Goal: Task Accomplishment & Management: Manage account settings

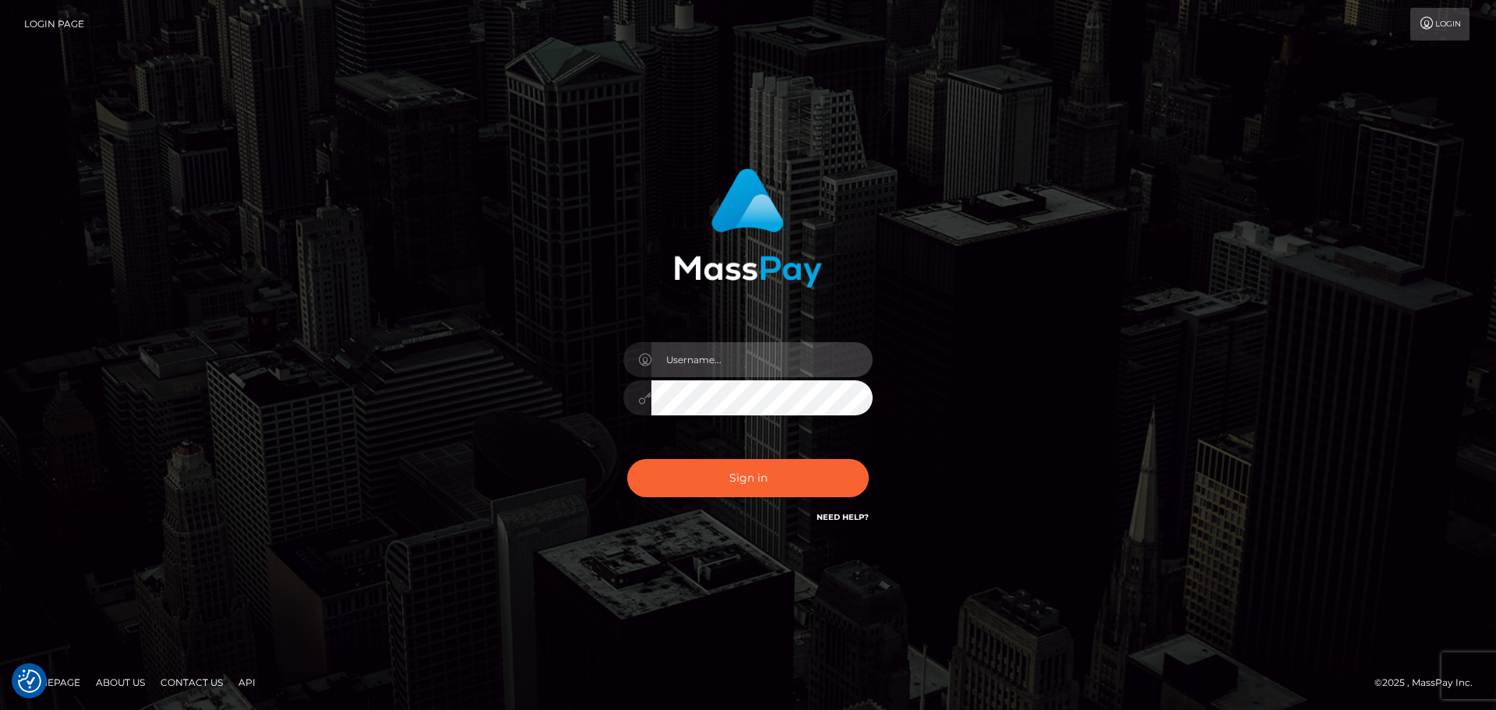
type input "Bedis"
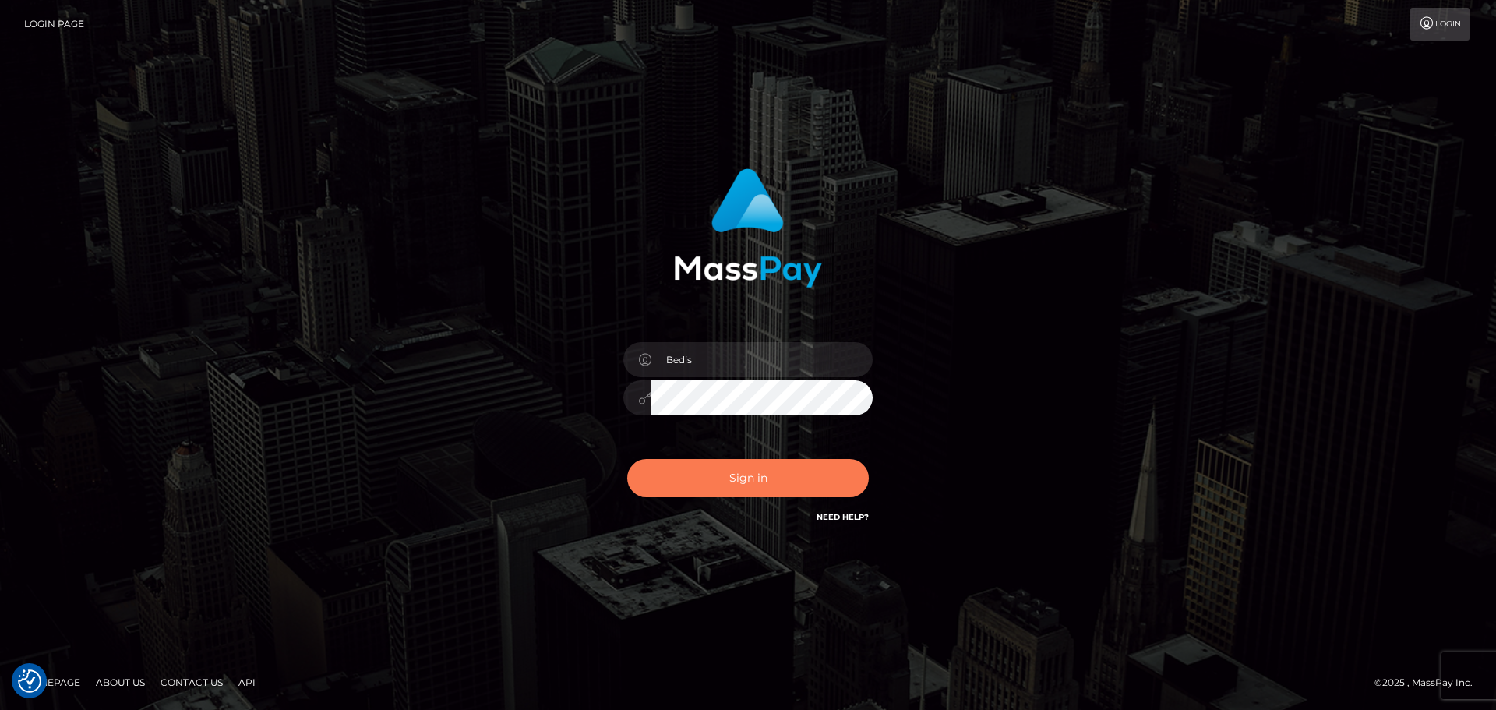
click at [793, 474] on button "Sign in" at bounding box center [748, 478] width 242 height 38
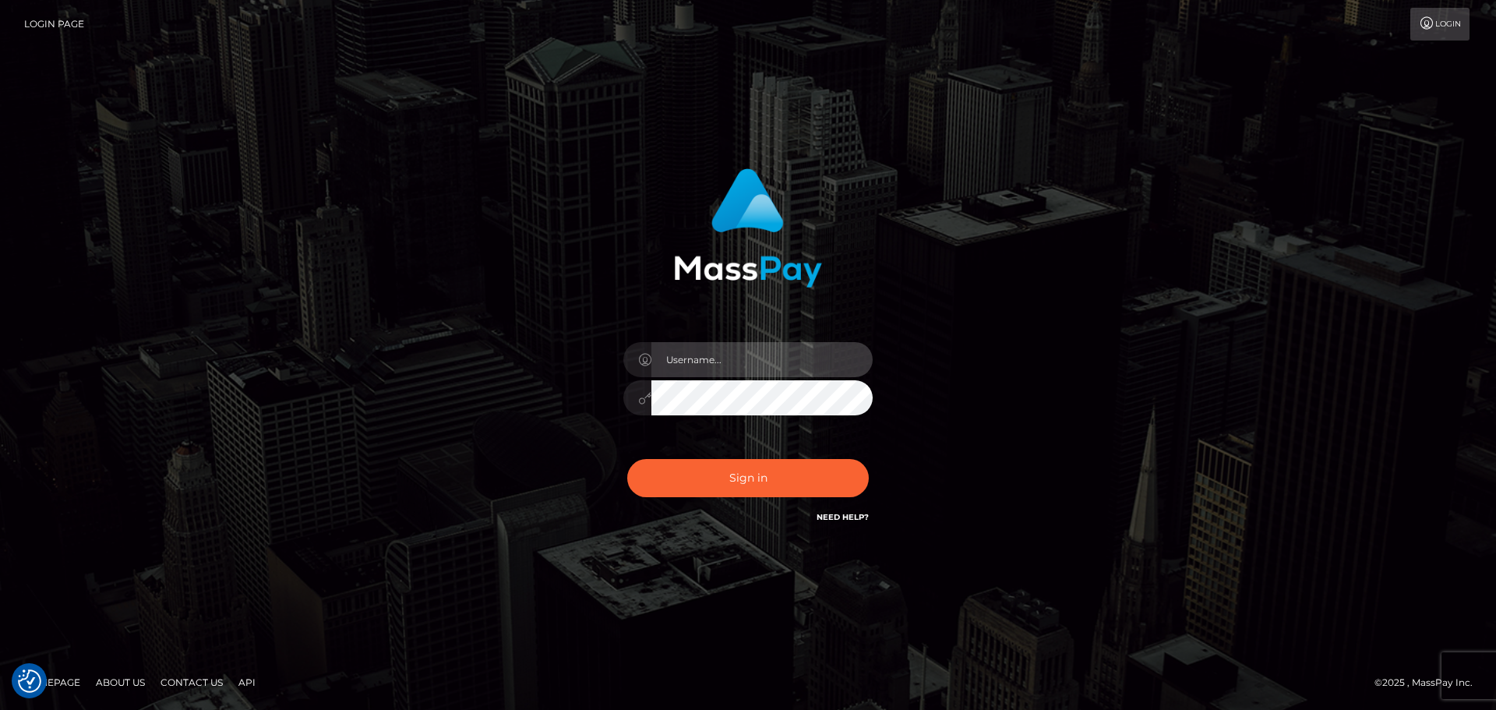
type input "Bedis"
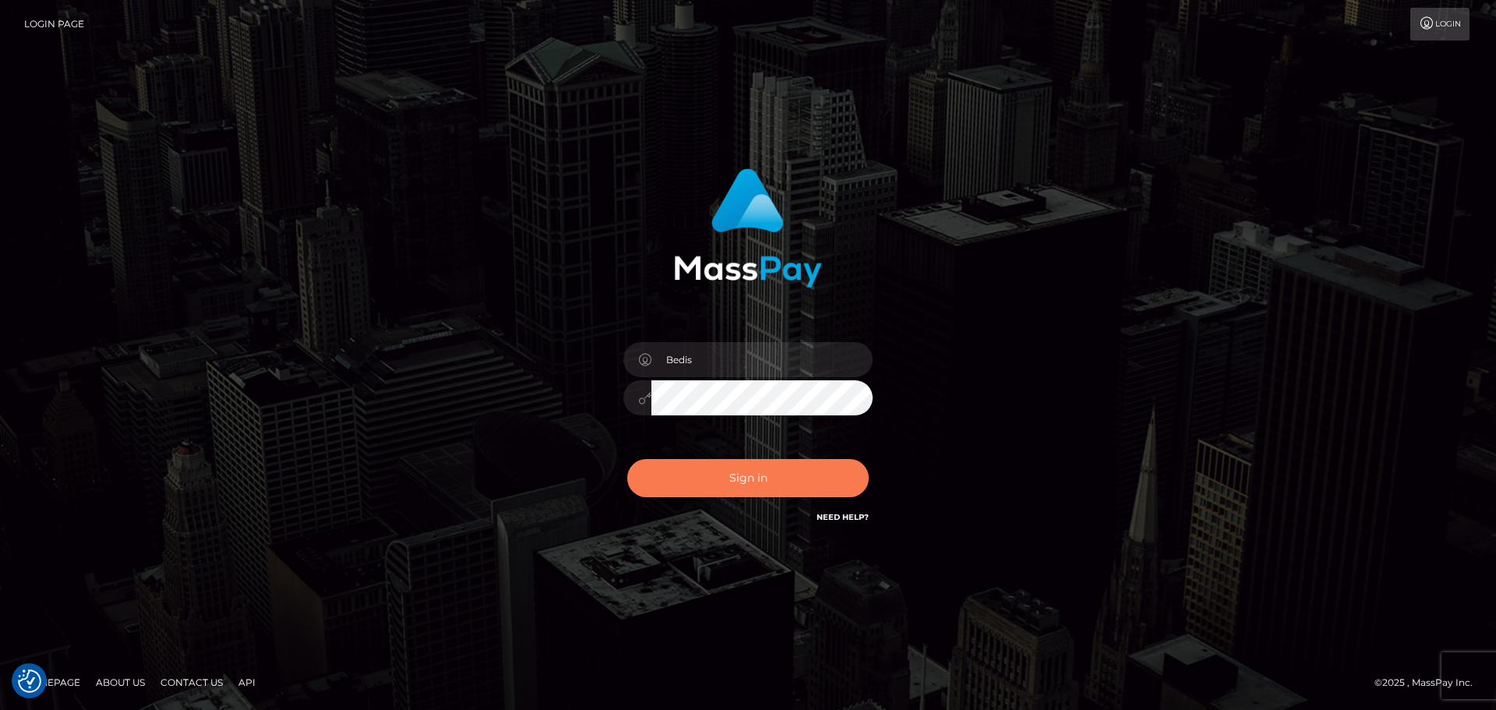
click at [793, 474] on button "Sign in" at bounding box center [748, 478] width 242 height 38
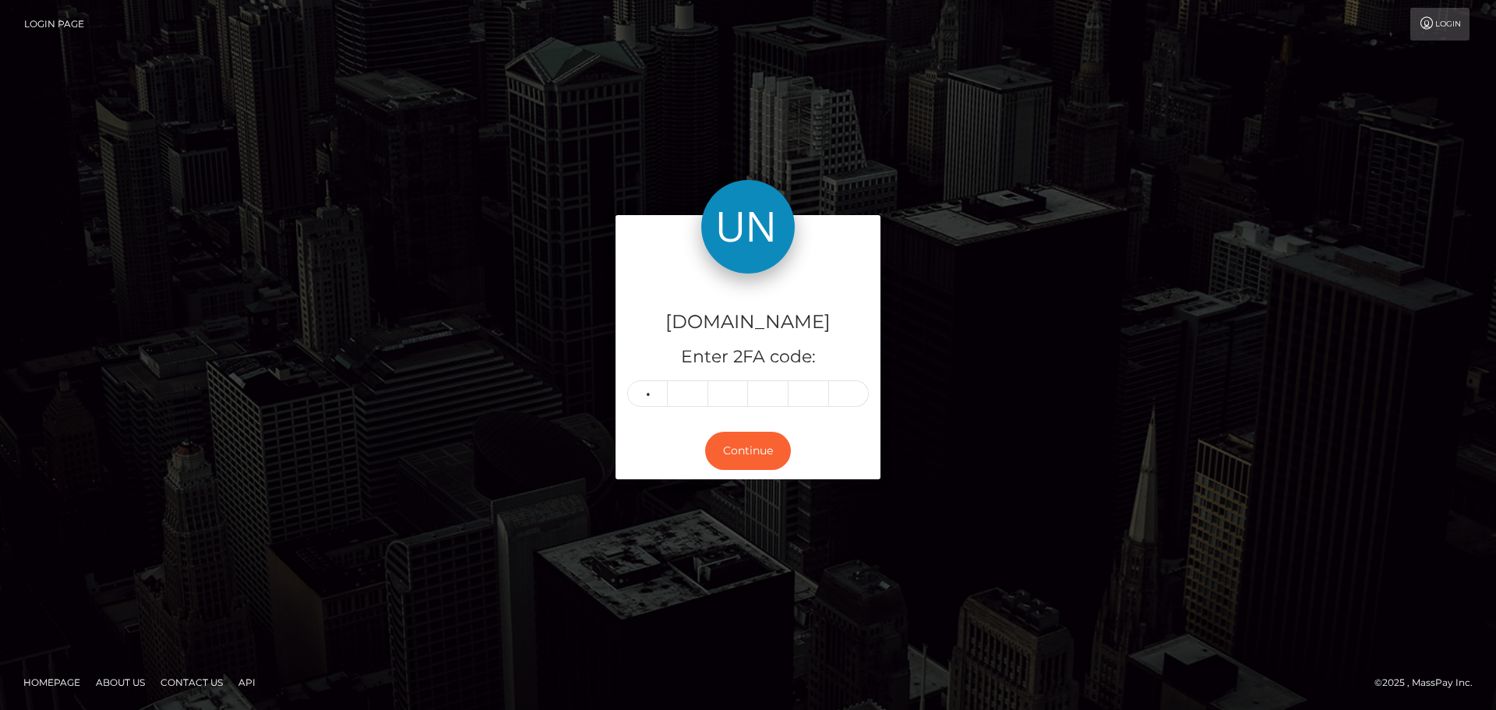
type input "9"
type input "4"
type input "0"
type input "3"
type input "6"
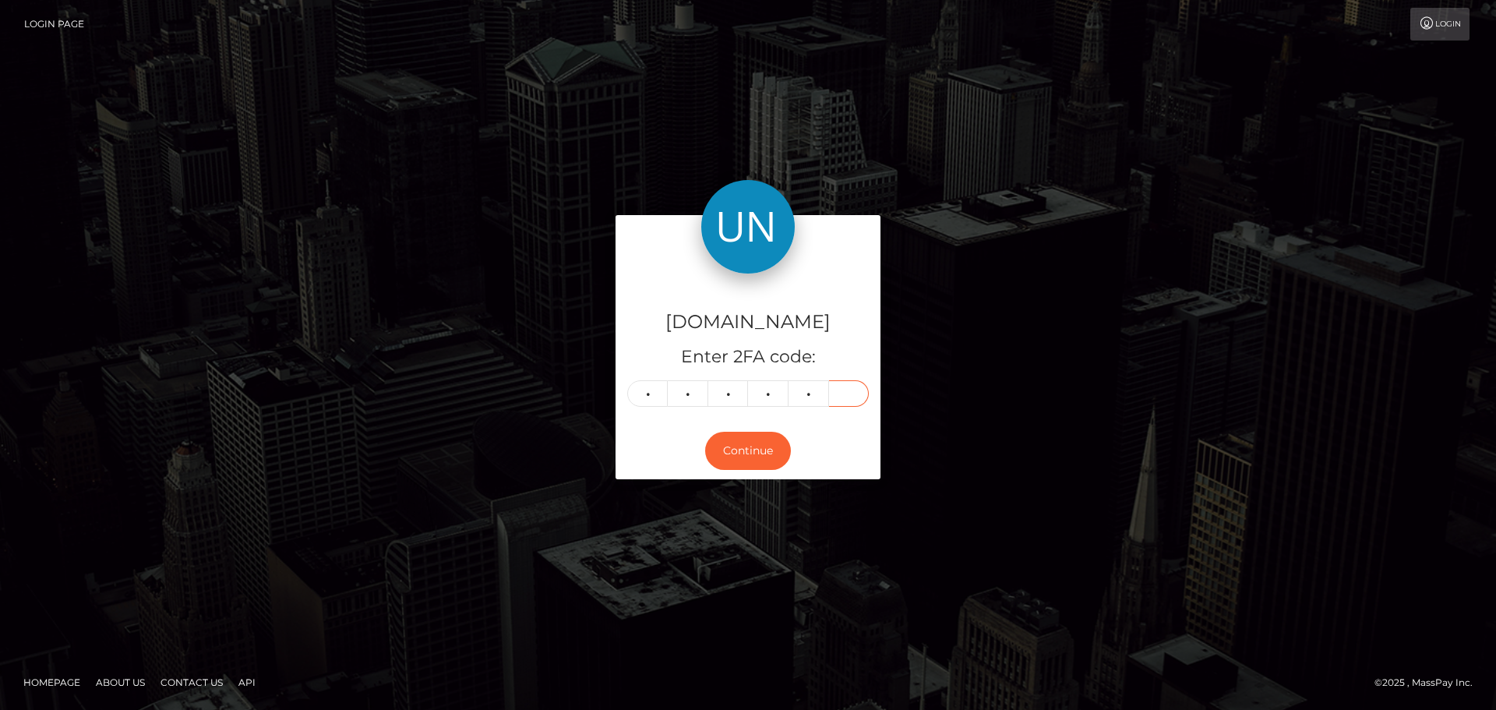
type input "5"
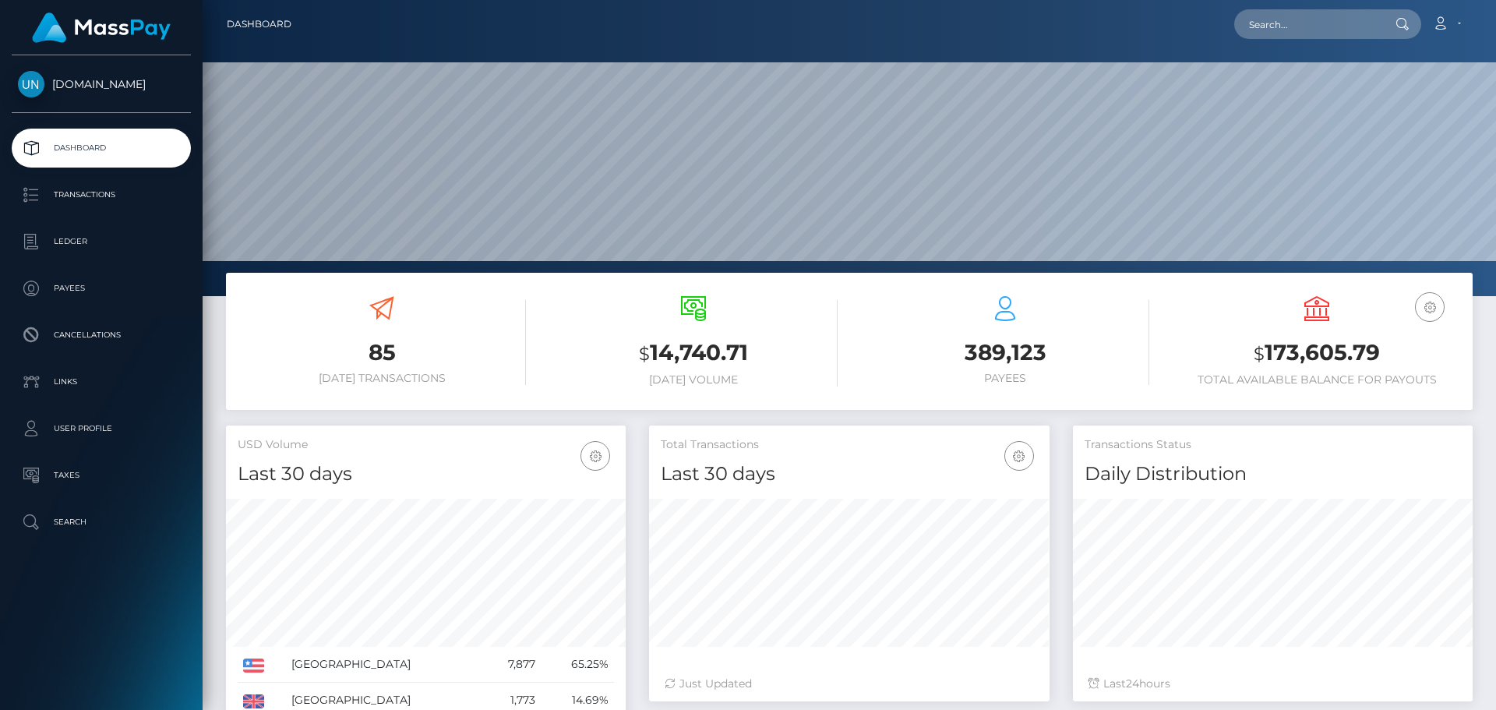
scroll to position [277, 401]
click at [1301, 23] on input "text" at bounding box center [1307, 24] width 147 height 30
paste input "jlindhtripolitis@gmail.com"
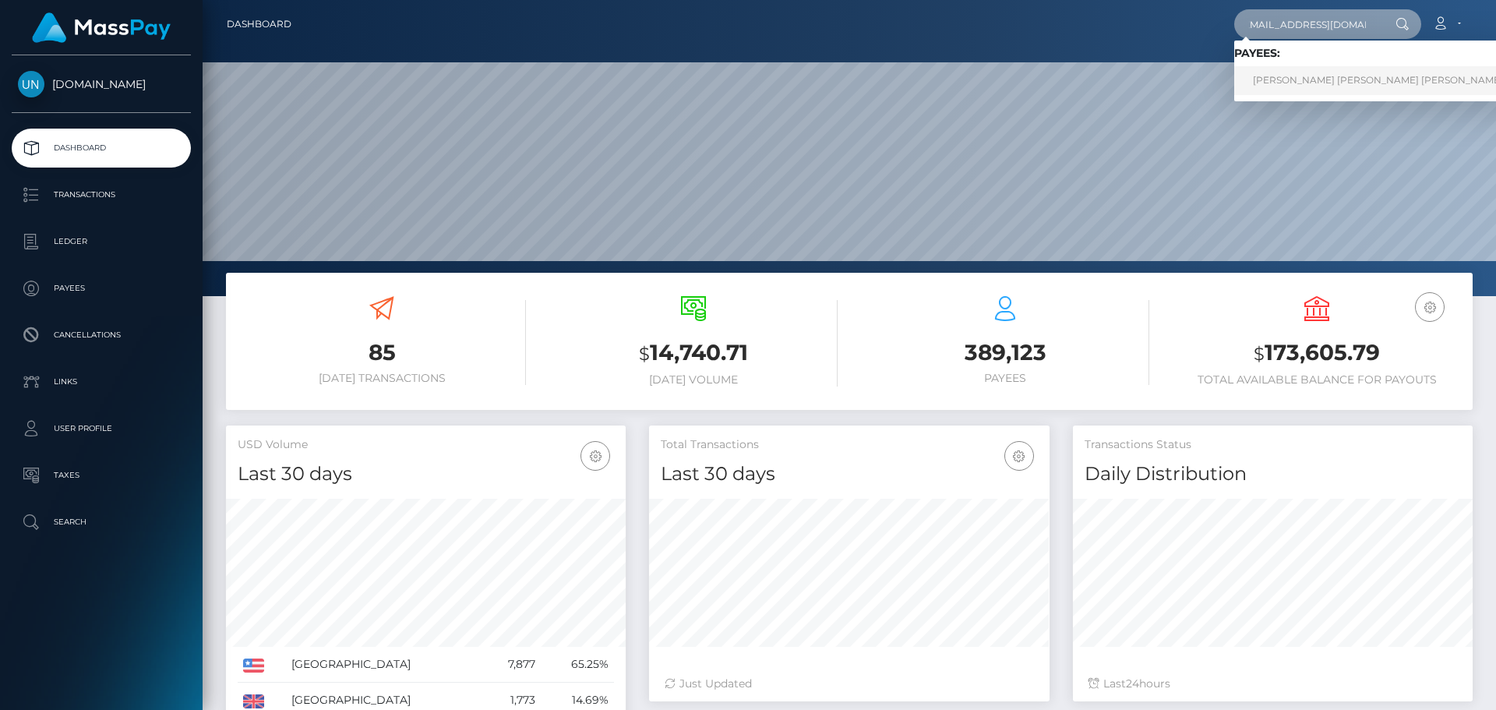
type input "jlindhtripolitis@gmail.com"
click at [1282, 88] on link "JAKOB IKAROS LINDH TRIPOLITIS" at bounding box center [1378, 80] width 288 height 29
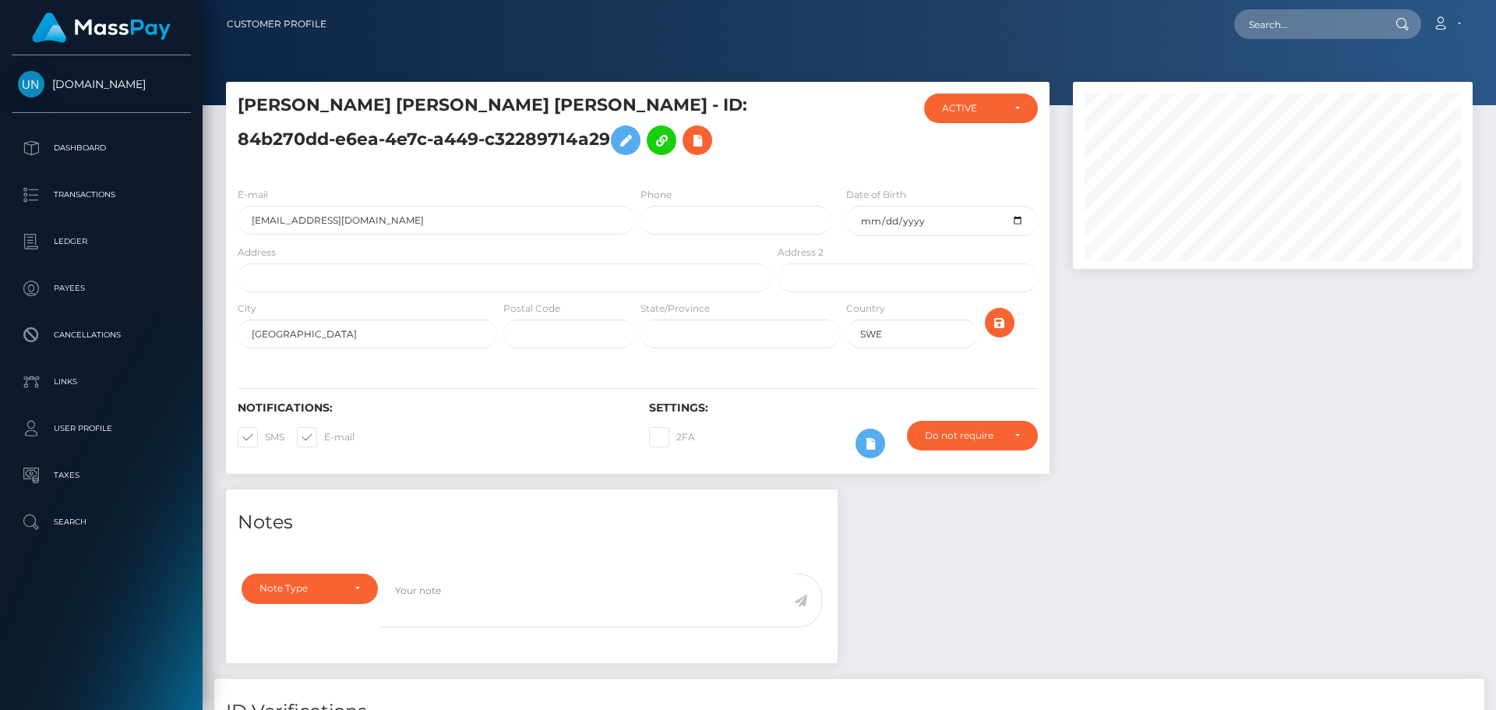
scroll to position [187, 401]
click at [313, 284] on input "text" at bounding box center [505, 277] width 534 height 29
paste input "slaetbaksvaegen 3 Stockholm 12051 Sweden"
drag, startPoint x: 415, startPoint y: 277, endPoint x: 394, endPoint y: 277, distance: 21.0
click at [394, 277] on input "slaetbaksvaegen 3 Stockholm 12051 Sweden" at bounding box center [505, 277] width 534 height 29
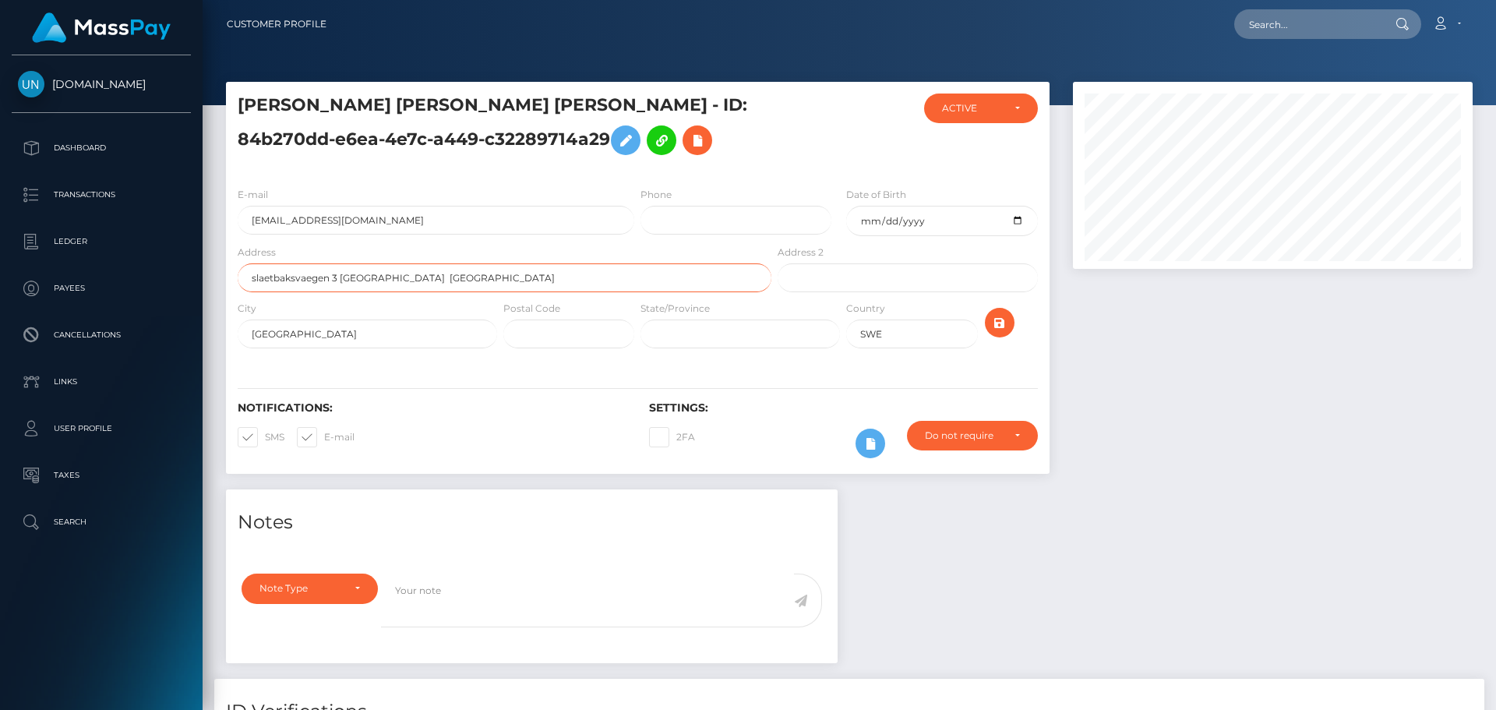
type input "slaetbaksvaegen 3 Stockholm Sweden"
click at [542, 339] on input "text" at bounding box center [568, 333] width 131 height 29
paste input "12051"
type input "12051"
drag, startPoint x: 443, startPoint y: 278, endPoint x: 343, endPoint y: 275, distance: 99.8
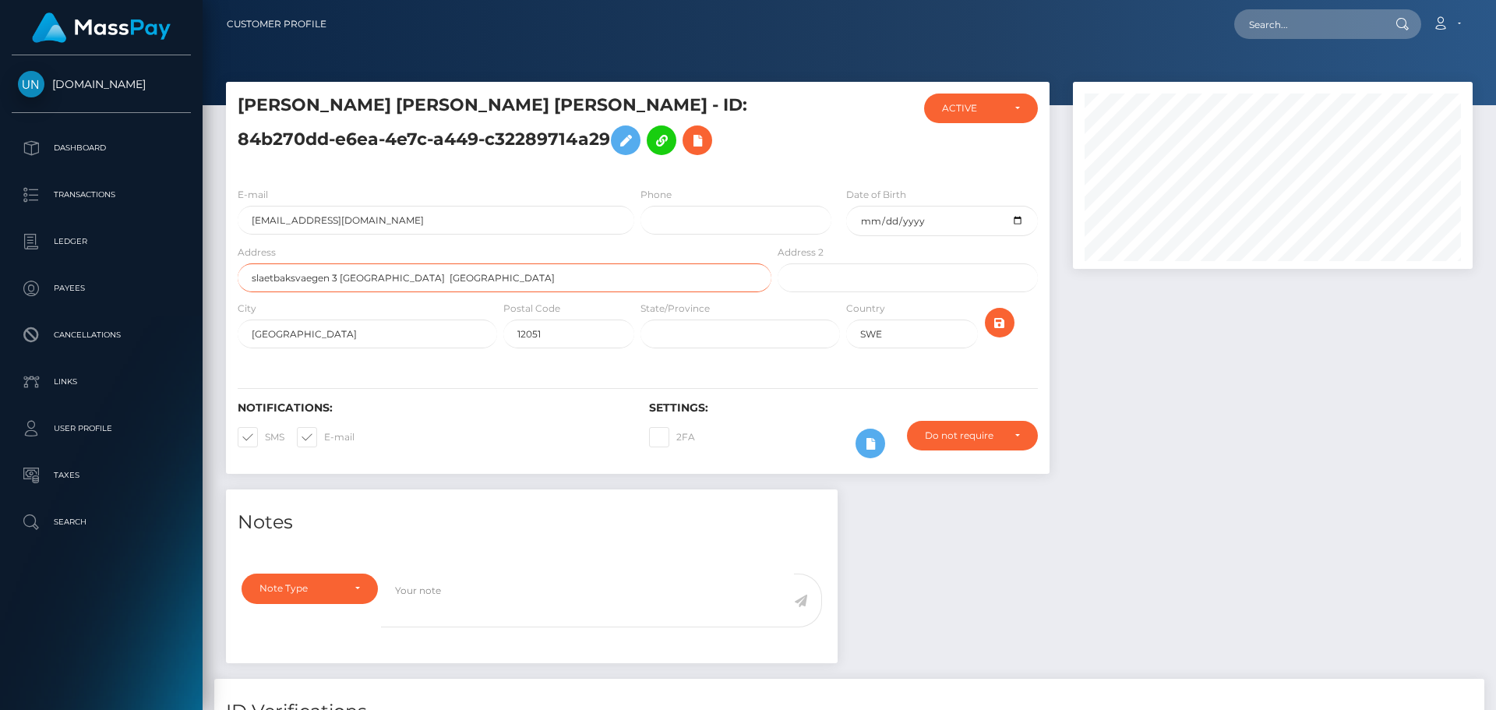
click at [343, 275] on input "slaetbaksvaegen 3 Stockholm Sweden" at bounding box center [505, 277] width 534 height 29
type input "slaetbaksvaegen 3"
click at [996, 318] on icon "submit" at bounding box center [999, 322] width 19 height 19
